Goal: Obtain resource: Download file/media

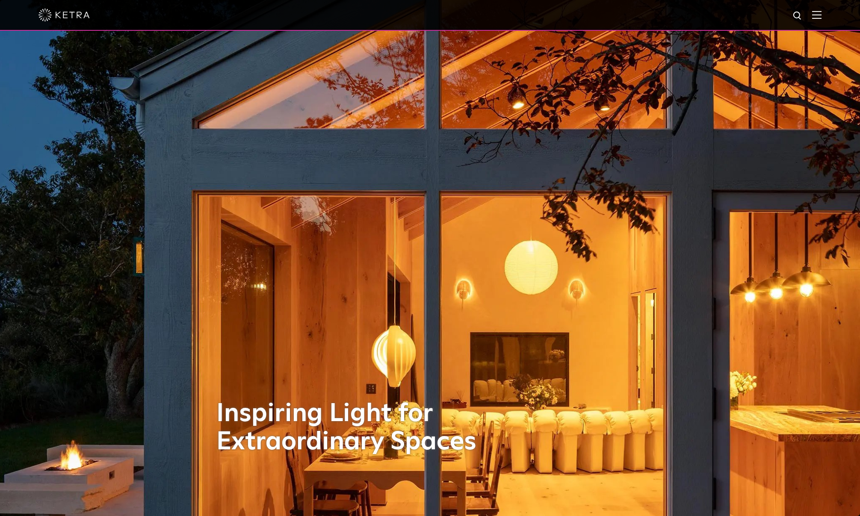
click at [822, 13] on img at bounding box center [816, 15] width 9 height 8
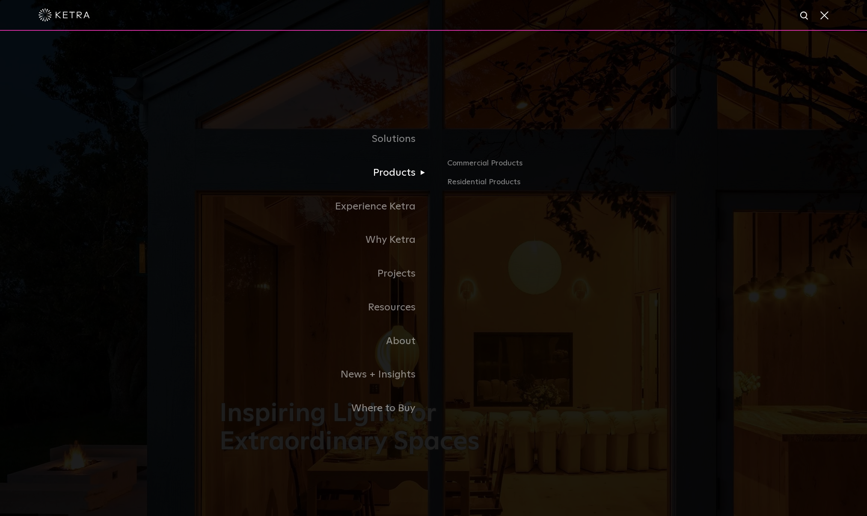
click at [391, 177] on link "Products" at bounding box center [326, 173] width 214 height 34
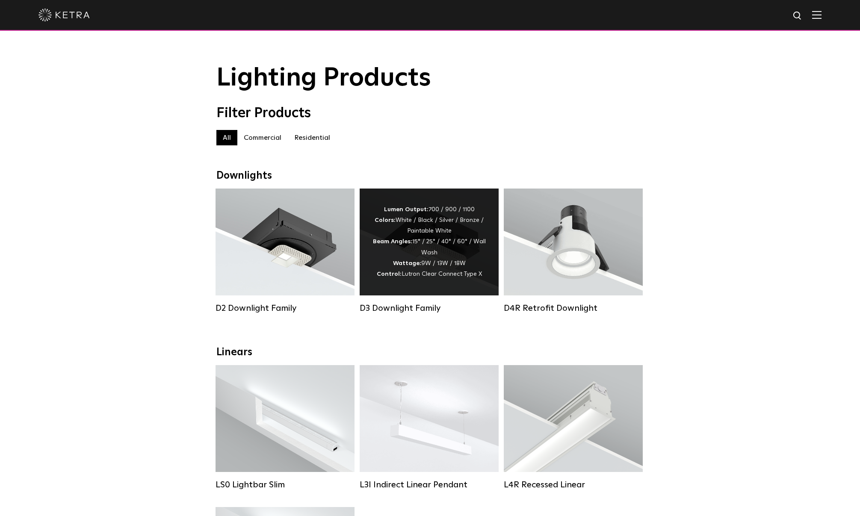
click at [420, 303] on div "D3 Downlight Family" at bounding box center [429, 251] width 139 height 125
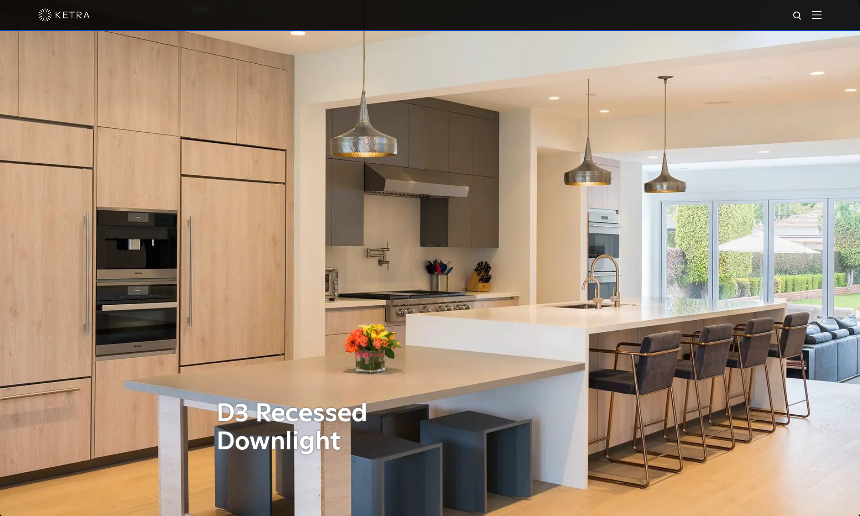
click at [821, 17] on img at bounding box center [816, 15] width 9 height 8
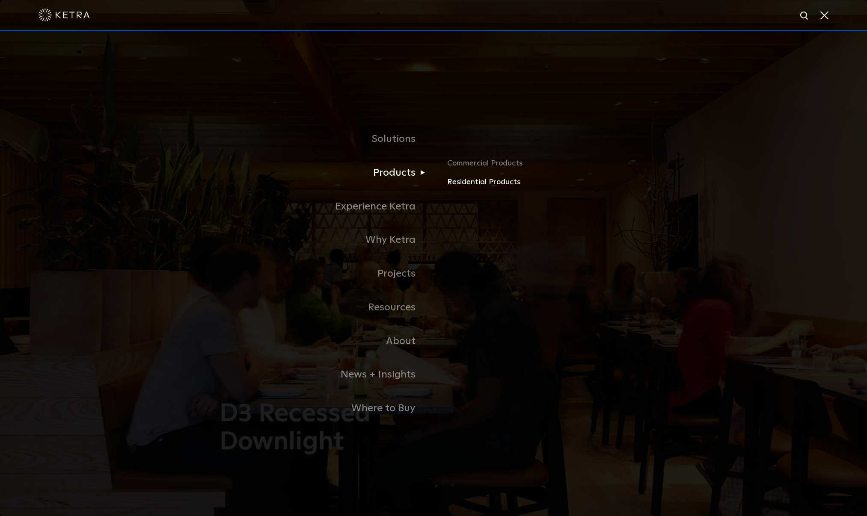
click at [471, 184] on link "Residential Products" at bounding box center [547, 182] width 200 height 12
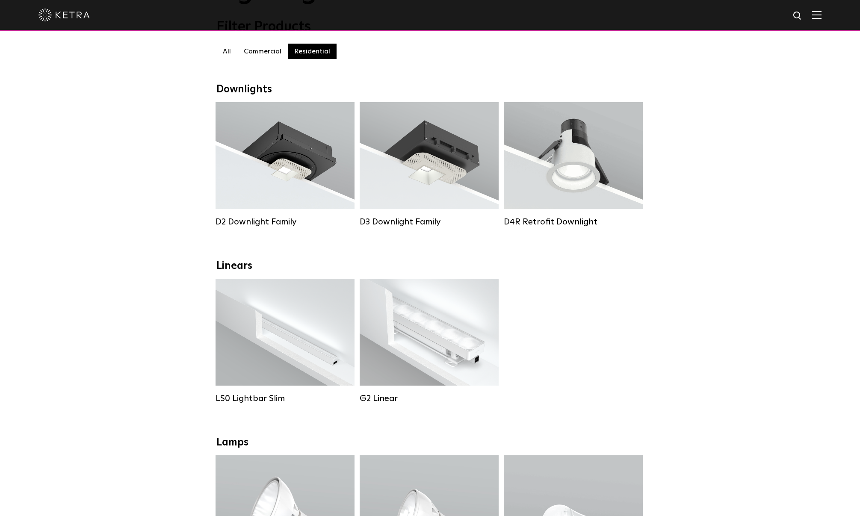
scroll to position [86, 0]
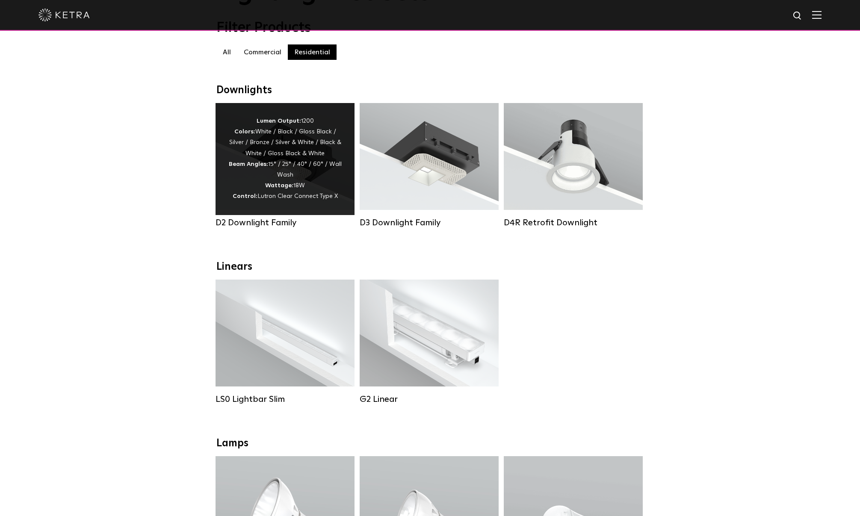
click at [290, 181] on div "Lumen Output: 1200 Colors: White / Black / Gloss Black / Silver / Bronze / Silv…" at bounding box center [284, 159] width 113 height 86
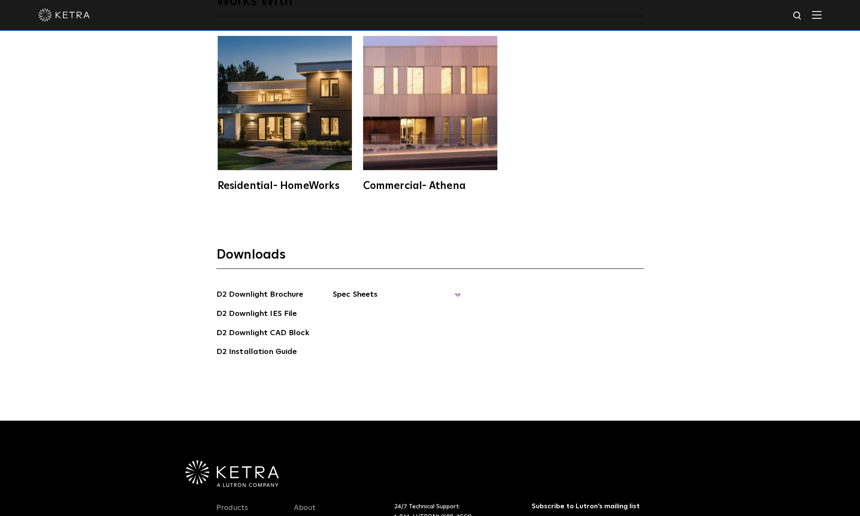
scroll to position [2567, 0]
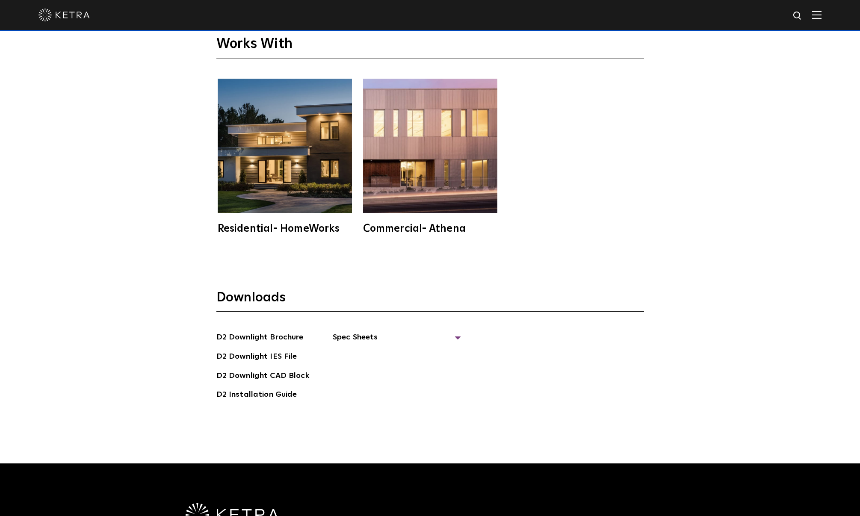
click at [359, 290] on h3 "Downloads" at bounding box center [430, 301] width 428 height 22
click at [357, 332] on span "Spec Sheets" at bounding box center [397, 341] width 128 height 19
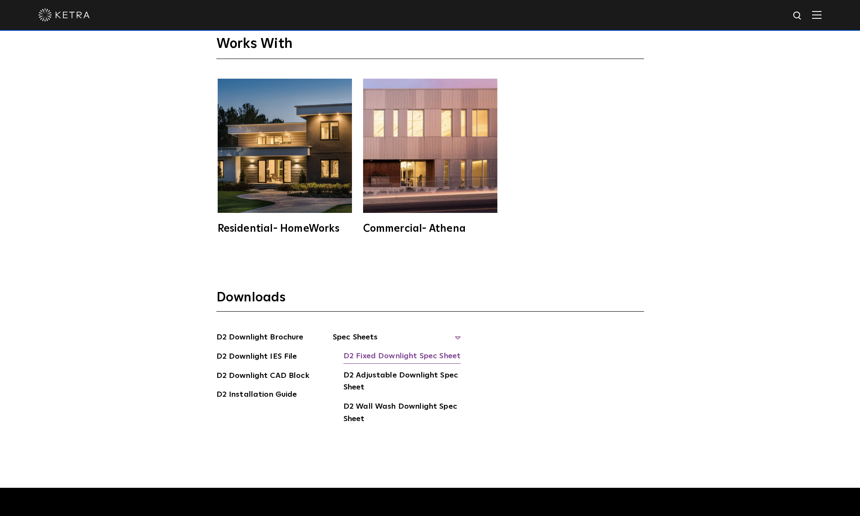
click at [409, 350] on link "D2 Fixed Downlight Spec Sheet" at bounding box center [402, 357] width 117 height 14
